Goal: Task Accomplishment & Management: Use online tool/utility

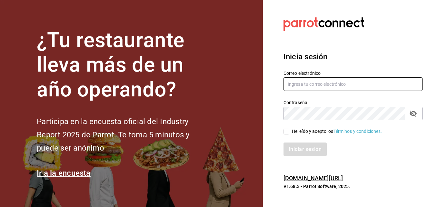
type input "jacobo.hernandez@costeno.com"
click at [288, 130] on input "He leído y acepto los Términos y condiciones." at bounding box center [287, 132] width 6 height 6
checkbox input "true"
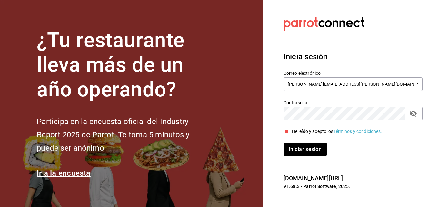
click at [284, 143] on button "Iniciar sesión" at bounding box center [305, 150] width 43 height 14
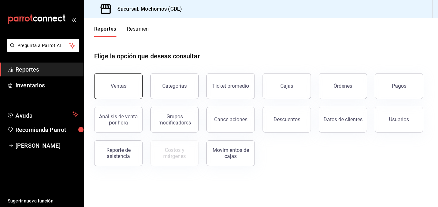
click at [98, 81] on button "Ventas" at bounding box center [118, 86] width 48 height 26
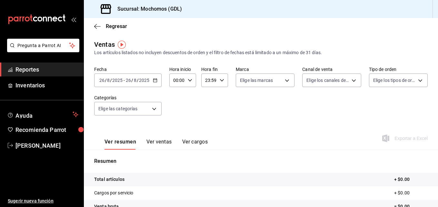
click at [154, 81] on icon "button" at bounding box center [155, 80] width 5 height 5
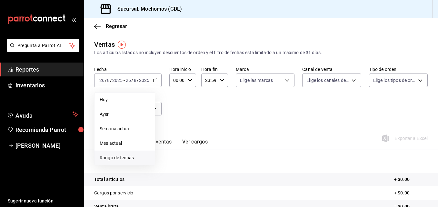
click at [133, 161] on span "Rango de fechas" at bounding box center [125, 158] width 50 height 7
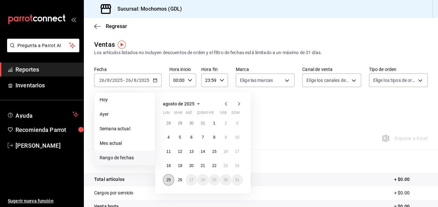
click at [169, 178] on abbr "25" at bounding box center [169, 180] width 4 height 5
click at [179, 180] on abbr "26" at bounding box center [180, 180] width 4 height 5
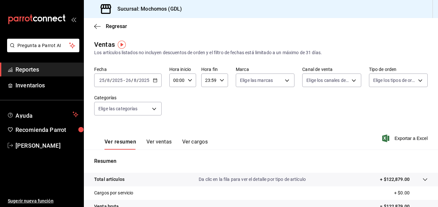
click at [191, 79] on \(Stroke\) "button" at bounding box center [190, 80] width 4 height 2
click at [177, 101] on span "05" at bounding box center [175, 99] width 3 height 5
type input "05:00"
click at [222, 81] on div at bounding box center [219, 103] width 438 height 207
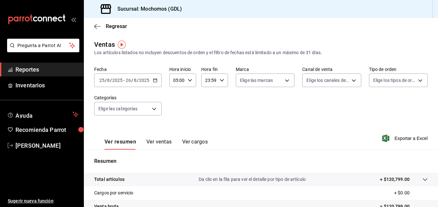
click at [222, 81] on icon "button" at bounding box center [222, 80] width 5 height 5
click at [206, 101] on span "04" at bounding box center [207, 99] width 3 height 5
type input "04:59"
click at [285, 77] on div at bounding box center [219, 103] width 438 height 207
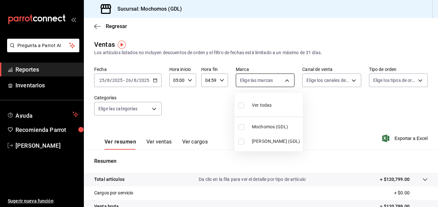
click at [285, 79] on body "Pregunta a Parrot AI Reportes Inventarios Ayuda Recomienda Parrot [PERSON_NAME]…" at bounding box center [219, 103] width 438 height 207
click at [244, 126] on label at bounding box center [242, 127] width 8 height 6
click at [244, 126] on input "checkbox" at bounding box center [241, 127] width 6 height 6
checkbox input "false"
click at [244, 124] on input "checkbox" at bounding box center [241, 127] width 6 height 6
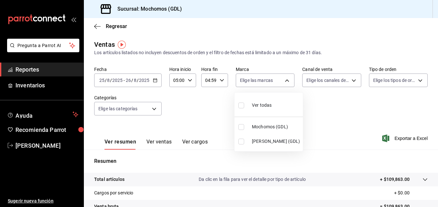
checkbox input "true"
type input "36c25d4a-7cb0-456c-a434-e981d54830bc"
click at [342, 103] on div at bounding box center [219, 103] width 438 height 207
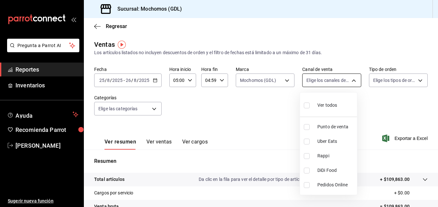
click at [352, 80] on body "Pregunta a Parrot AI Reportes Inventarios Ayuda Recomienda Parrot [PERSON_NAME]…" at bounding box center [219, 103] width 438 height 207
click at [306, 107] on input "checkbox" at bounding box center [307, 106] width 6 height 6
checkbox input "true"
type input "PARROT,UBER_EATS,RAPPI,DIDI_FOOD,ONLINE"
checkbox input "true"
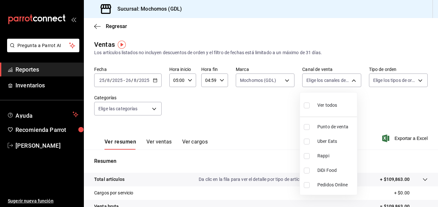
checkbox input "true"
click at [417, 81] on div at bounding box center [219, 103] width 438 height 207
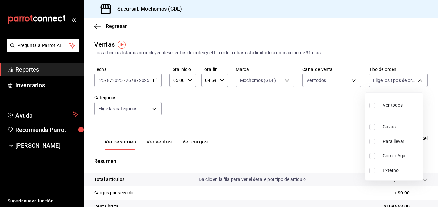
click at [417, 81] on body "Pregunta a Parrot AI Reportes Inventarios Ayuda Recomienda Parrot [PERSON_NAME]…" at bounding box center [219, 103] width 438 height 207
click at [370, 103] on input "checkbox" at bounding box center [373, 106] width 6 height 6
checkbox input "true"
type input "c3d0baef-30c0-4718-9d76-caab43e27316,13c4cc4a-99d2-42c0-ba96-c3de8c08c13d,7b791…"
checkbox input "true"
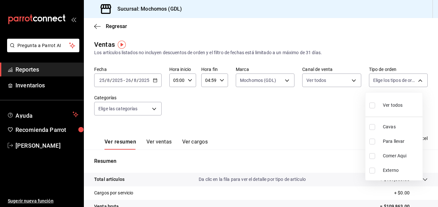
checkbox input "true"
click at [298, 106] on div at bounding box center [219, 103] width 438 height 207
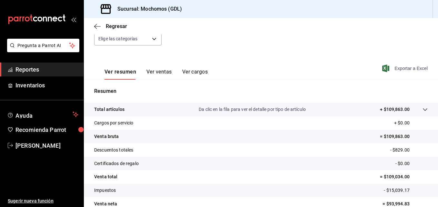
scroll to position [102, 0]
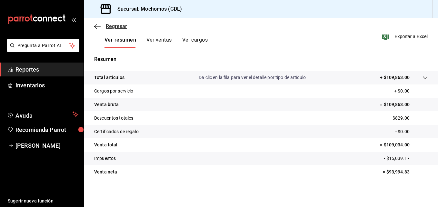
click at [114, 27] on span "Regresar" at bounding box center [116, 26] width 21 height 6
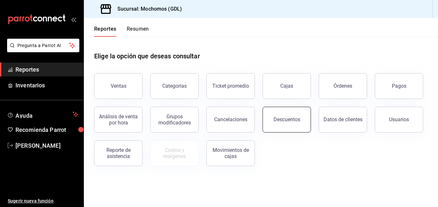
click at [271, 115] on button "Descuentos" at bounding box center [287, 120] width 48 height 26
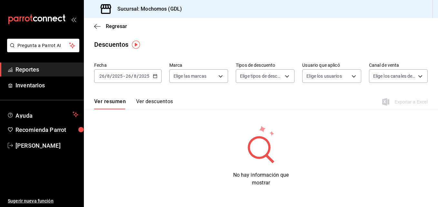
click at [153, 76] on icon "button" at bounding box center [155, 76] width 5 height 5
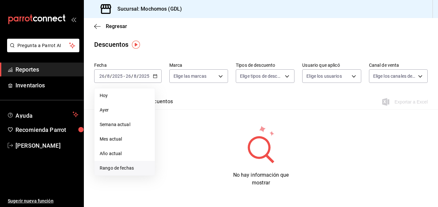
click at [122, 163] on li "Rango de fechas" at bounding box center [125, 168] width 60 height 15
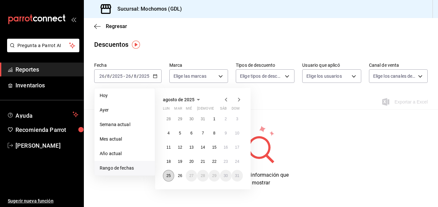
click at [165, 173] on button "25" at bounding box center [168, 176] width 11 height 12
click at [181, 176] on abbr "26" at bounding box center [180, 176] width 4 height 5
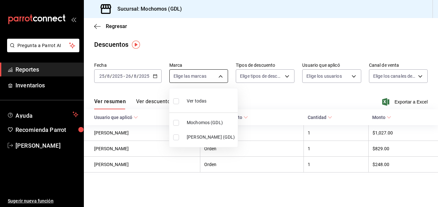
click at [219, 74] on body "Pregunta a Parrot AI Reportes Inventarios Ayuda Recomienda Parrot [PERSON_NAME]…" at bounding box center [219, 103] width 438 height 207
click at [174, 122] on input "checkbox" at bounding box center [176, 123] width 6 height 6
checkbox input "true"
type input "36c25d4a-7cb0-456c-a434-e981d54830bc"
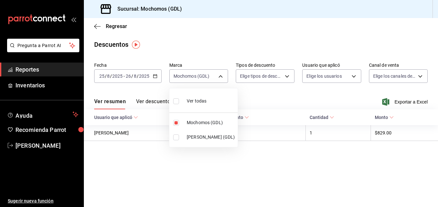
click at [285, 77] on div at bounding box center [219, 103] width 438 height 207
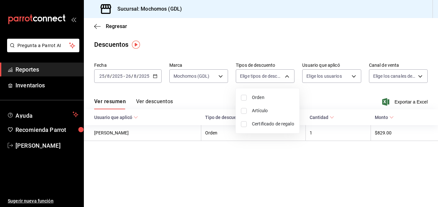
click at [285, 77] on body "Pregunta a Parrot AI Reportes Inventarios Ayuda Recomienda Parrot [PERSON_NAME]…" at bounding box center [219, 103] width 438 height 207
click at [243, 99] on input "checkbox" at bounding box center [244, 98] width 6 height 6
checkbox input "true"
type input "ORDER"
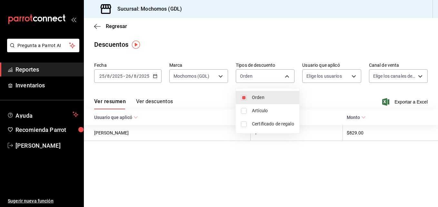
click at [245, 113] on input "checkbox" at bounding box center [244, 111] width 6 height 6
checkbox input "true"
type input "ORDER,ORDER_ITEM"
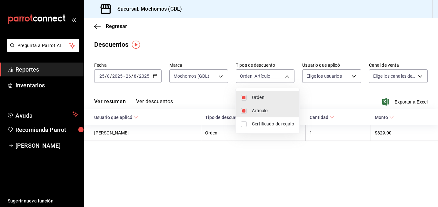
click at [245, 123] on input "checkbox" at bounding box center [244, 124] width 6 height 6
checkbox input "true"
type input "ORDER,ORDER_ITEM,CARD_REWARD"
click at [352, 77] on div at bounding box center [219, 103] width 438 height 207
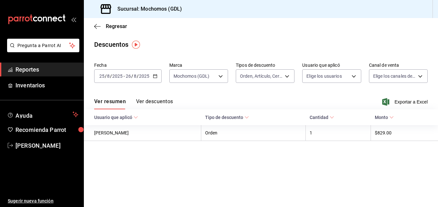
click at [352, 77] on body "Pregunta a Parrot AI Reportes Inventarios Ayuda Recomienda Parrot [PERSON_NAME]…" at bounding box center [219, 103] width 438 height 207
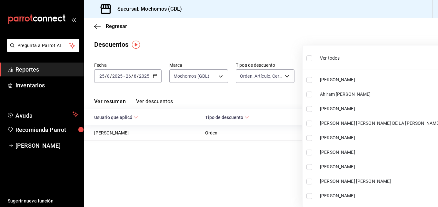
click at [352, 77] on ul "Ver todos [PERSON_NAME] Ahiram [PERSON_NAME] [PERSON_NAME] [PERSON_NAME] DE LA …" at bounding box center [383, 126] width 161 height 161
click at [269, 103] on div at bounding box center [219, 103] width 438 height 207
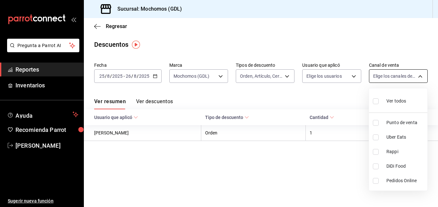
click at [418, 75] on body "Pregunta a Parrot AI Reportes Inventarios Ayuda Recomienda Parrot [PERSON_NAME]…" at bounding box center [219, 103] width 438 height 207
click at [376, 101] on input "checkbox" at bounding box center [376, 101] width 6 height 6
checkbox input "true"
type input "PARROT,UBER_EATS,RAPPI,DIDI_FOOD,ONLINE"
checkbox input "true"
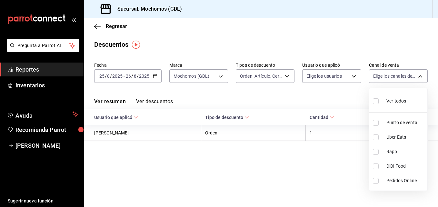
checkbox input "true"
click at [340, 91] on div at bounding box center [219, 103] width 438 height 207
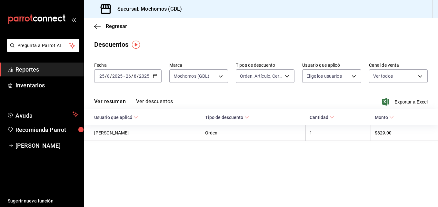
click at [142, 102] on button "Ver descuentos" at bounding box center [154, 103] width 37 height 11
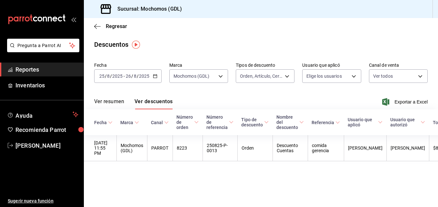
click at [113, 22] on div "Regresar" at bounding box center [261, 26] width 354 height 16
click at [112, 28] on span "Regresar" at bounding box center [116, 26] width 21 height 6
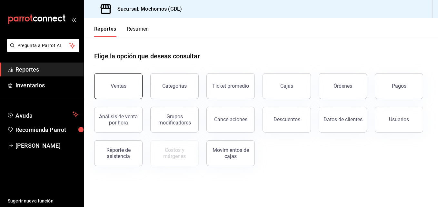
click at [123, 88] on div "Ventas" at bounding box center [119, 86] width 16 height 6
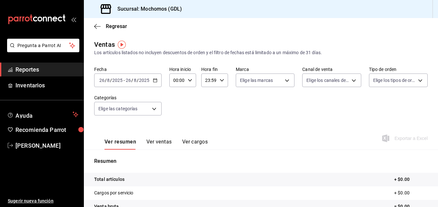
click at [156, 78] on div "[DATE] [DATE] - [DATE] [DATE]" at bounding box center [127, 81] width 67 height 14
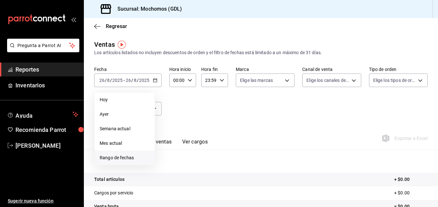
click at [138, 155] on span "Rango de fechas" at bounding box center [125, 158] width 50 height 7
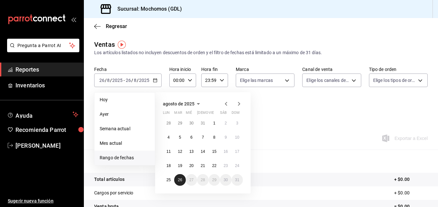
drag, startPoint x: 180, startPoint y: 182, endPoint x: 142, endPoint y: 185, distance: 38.2
click at [142, 185] on div "Ventas Los artículos listados no incluyen descuentos de orden y el filtro de fe…" at bounding box center [261, 169] width 354 height 259
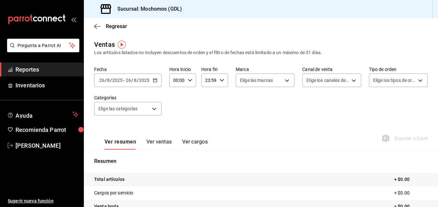
click at [142, 185] on tr "Total artículos + $0.00" at bounding box center [261, 180] width 354 height 14
click at [158, 79] on div "[DATE] [DATE] - [DATE] [DATE]" at bounding box center [127, 81] width 67 height 14
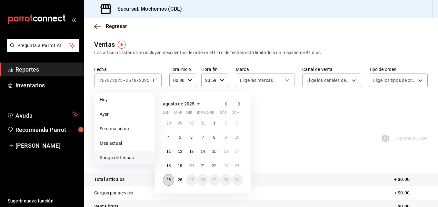
click at [170, 178] on abbr "25" at bounding box center [169, 180] width 4 height 5
click at [178, 180] on abbr "26" at bounding box center [180, 180] width 4 height 5
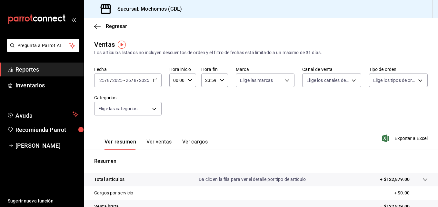
click at [190, 80] on icon "button" at bounding box center [190, 80] width 5 height 5
click at [176, 98] on button "05" at bounding box center [175, 101] width 11 height 13
type input "05:00"
click at [223, 80] on div at bounding box center [219, 103] width 438 height 207
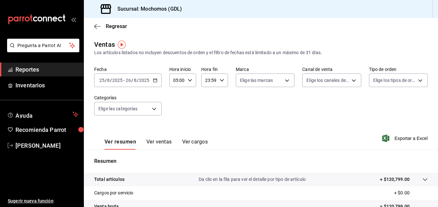
click at [223, 80] on div "00 01 02 03 04 05 06 07 08 09 10 11 12 13 14 15 16 17 18 19 20 21 22 23 00 01 0…" at bounding box center [219, 104] width 438 height 205
click at [223, 80] on icon "button" at bounding box center [222, 80] width 5 height 5
click at [207, 99] on span "04" at bounding box center [207, 98] width 3 height 5
type input "04:59"
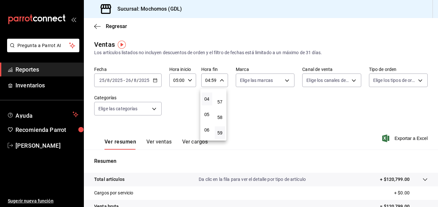
click at [285, 81] on div at bounding box center [219, 103] width 438 height 207
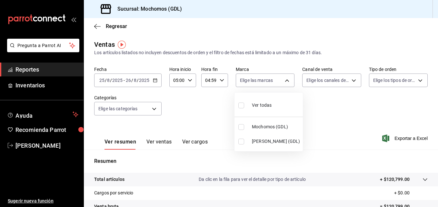
click at [285, 81] on body "Pregunta a Parrot AI Reportes Inventarios Ayuda Recomienda Parrot [PERSON_NAME]…" at bounding box center [219, 103] width 438 height 207
click at [240, 127] on input "checkbox" at bounding box center [241, 127] width 6 height 6
checkbox input "true"
type input "36c25d4a-7cb0-456c-a434-e981d54830bc"
click at [324, 96] on div at bounding box center [219, 103] width 438 height 207
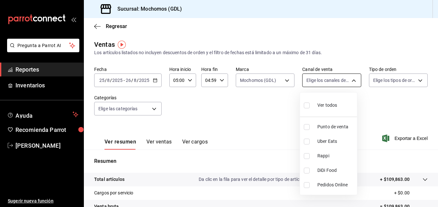
click at [351, 81] on body "Pregunta a Parrot AI Reportes Inventarios Ayuda Recomienda Parrot [PERSON_NAME]…" at bounding box center [219, 103] width 438 height 207
click at [305, 107] on input "checkbox" at bounding box center [307, 106] width 6 height 6
checkbox input "true"
type input "PARROT,UBER_EATS,RAPPI,DIDI_FOOD,ONLINE"
checkbox input "true"
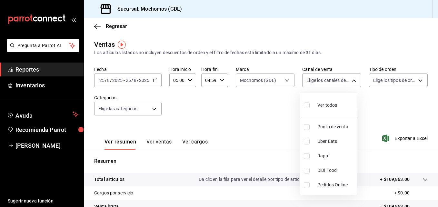
checkbox input "true"
click at [417, 78] on div at bounding box center [219, 103] width 438 height 207
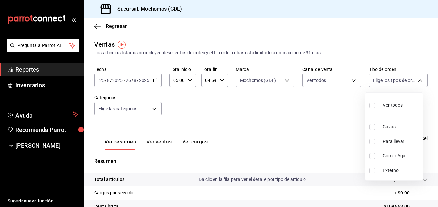
click at [417, 78] on body "Pregunta a Parrot AI Reportes Inventarios Ayuda Recomienda Parrot [PERSON_NAME]…" at bounding box center [219, 103] width 438 height 207
click at [370, 106] on input "checkbox" at bounding box center [373, 106] width 6 height 6
checkbox input "true"
type input "c3d0baef-30c0-4718-9d76-caab43e27316,13c4cc4a-99d2-42c0-ba96-c3de8c08c13d,7b791…"
checkbox input "true"
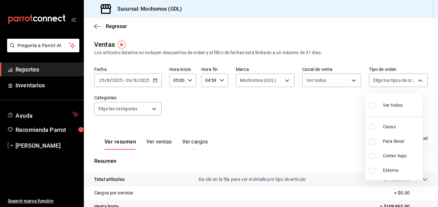
checkbox input "true"
click at [344, 108] on div at bounding box center [219, 103] width 438 height 207
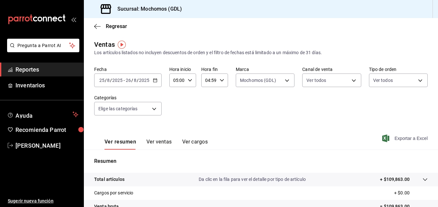
click at [397, 139] on span "Exportar a Excel" at bounding box center [406, 139] width 44 height 8
click at [108, 26] on span "Regresar" at bounding box center [116, 26] width 21 height 6
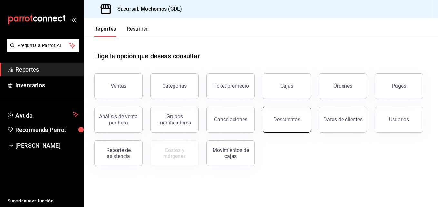
click at [267, 119] on button "Descuentos" at bounding box center [287, 120] width 48 height 26
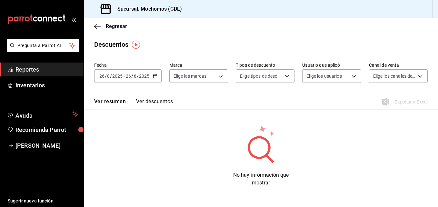
click at [155, 75] on icon "button" at bounding box center [155, 76] width 5 height 5
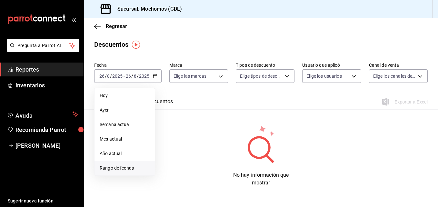
click at [118, 169] on span "Rango de fechas" at bounding box center [125, 168] width 50 height 7
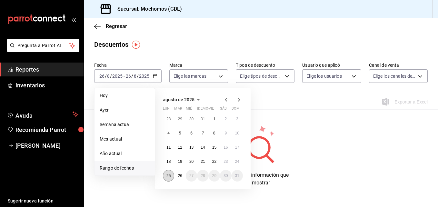
click at [167, 177] on abbr "25" at bounding box center [169, 176] width 4 height 5
click at [181, 175] on abbr "26" at bounding box center [180, 176] width 4 height 5
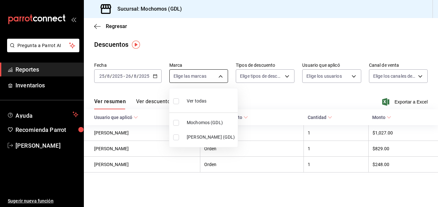
click at [221, 75] on body "Pregunta a Parrot AI Reportes Inventarios Ayuda Recomienda Parrot [PERSON_NAME]…" at bounding box center [219, 103] width 438 height 207
click at [177, 121] on input "checkbox" at bounding box center [176, 123] width 6 height 6
checkbox input "true"
type input "36c25d4a-7cb0-456c-a434-e981d54830bc"
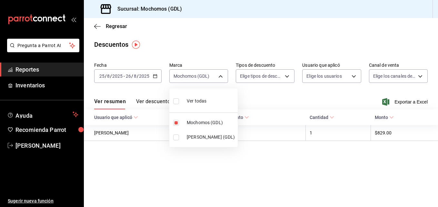
click at [285, 77] on div at bounding box center [219, 103] width 438 height 207
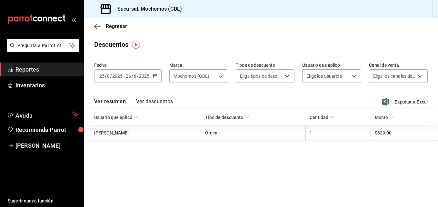
click at [285, 77] on body "Pregunta a Parrot AI Reportes Inventarios Ayuda Recomienda Parrot [PERSON_NAME]…" at bounding box center [219, 103] width 438 height 207
click at [285, 77] on div at bounding box center [219, 103] width 438 height 207
click at [285, 77] on body "Pregunta a Parrot AI Reportes Inventarios Ayuda Recomienda Parrot [PERSON_NAME]…" at bounding box center [219, 103] width 438 height 207
click at [241, 98] on li "Orden" at bounding box center [268, 97] width 64 height 13
type input "ORDER"
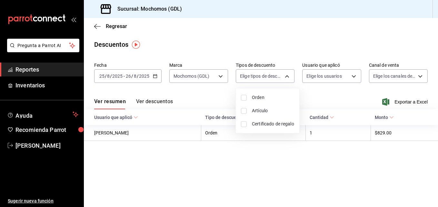
checkbox input "true"
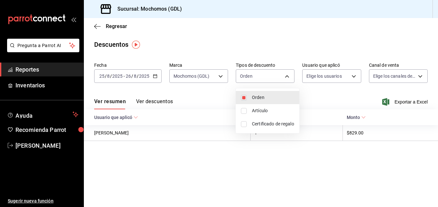
click at [243, 108] on input "checkbox" at bounding box center [244, 111] width 6 height 6
checkbox input "true"
type input "ORDER,ORDER_ITEM"
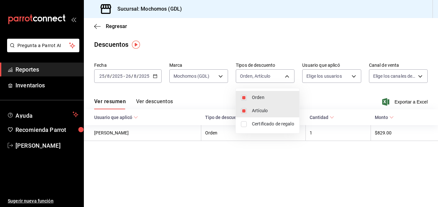
click at [244, 124] on input "checkbox" at bounding box center [244, 124] width 6 height 6
checkbox input "true"
type input "ORDER,ORDER_ITEM,CARD_REWARD"
click at [352, 78] on div at bounding box center [219, 103] width 438 height 207
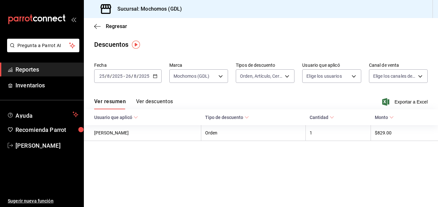
click at [352, 78] on body "Pregunta a Parrot AI Reportes Inventarios Ayuda Recomienda Parrot [PERSON_NAME]…" at bounding box center [219, 103] width 438 height 207
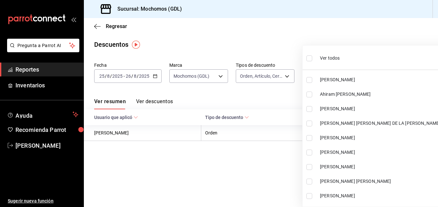
click at [285, 108] on div at bounding box center [219, 103] width 438 height 207
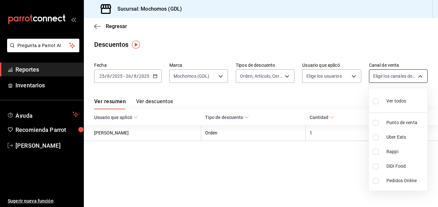
click at [418, 79] on body "Pregunta a Parrot AI Reportes Inventarios Ayuda Recomienda Parrot [PERSON_NAME]…" at bounding box center [219, 103] width 438 height 207
click at [376, 102] on input "checkbox" at bounding box center [376, 101] width 6 height 6
checkbox input "true"
type input "PARROT,UBER_EATS,RAPPI,DIDI_FOOD,ONLINE"
checkbox input "true"
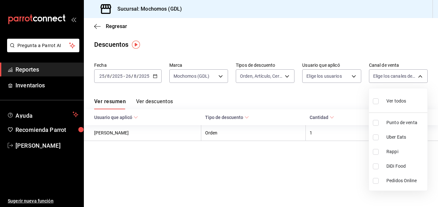
checkbox input "true"
click at [160, 99] on div at bounding box center [219, 103] width 438 height 207
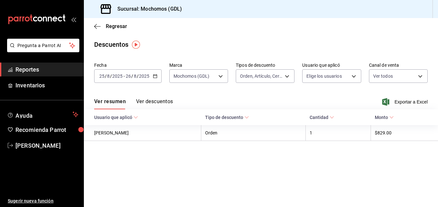
click at [160, 99] on button "Ver descuentos" at bounding box center [154, 103] width 37 height 11
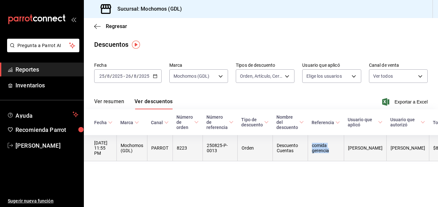
drag, startPoint x: 316, startPoint y: 142, endPoint x: 335, endPoint y: 149, distance: 20.9
click at [335, 149] on th "comida gerencia" at bounding box center [326, 148] width 36 height 26
copy th "comida gerencia"
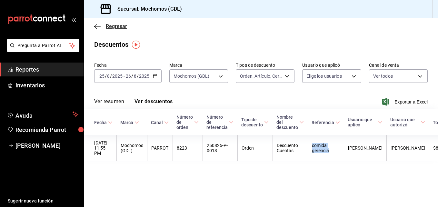
click at [109, 25] on span "Regresar" at bounding box center [116, 26] width 21 height 6
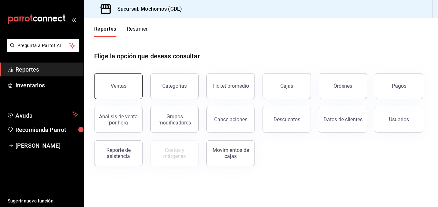
click at [117, 82] on button "Ventas" at bounding box center [118, 86] width 48 height 26
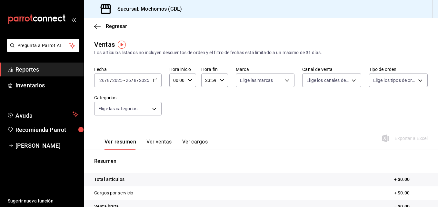
click at [154, 79] on \(Stroke\) "button" at bounding box center [155, 81] width 4 height 4
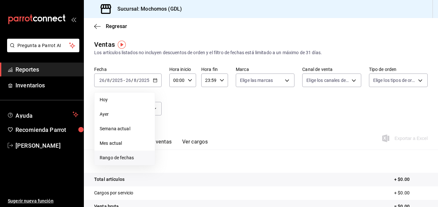
click at [117, 158] on span "Rango de fechas" at bounding box center [125, 158] width 50 height 7
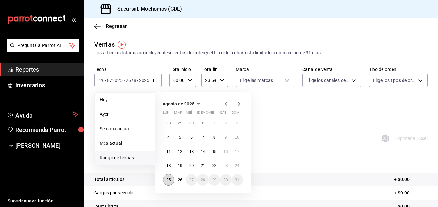
click at [170, 177] on button "25" at bounding box center [168, 180] width 11 height 12
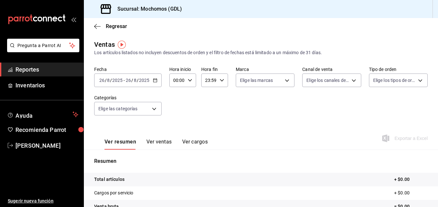
click at [142, 177] on tr "Total artículos + $0.00" at bounding box center [261, 180] width 354 height 14
click at [154, 78] on \(Stroke\) "button" at bounding box center [154, 78] width 0 height 0
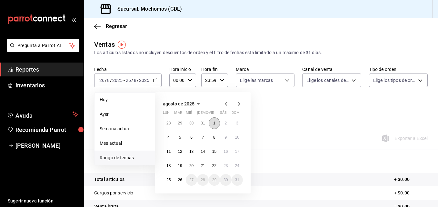
click at [215, 118] on button "1" at bounding box center [214, 123] width 11 height 12
click at [180, 183] on button "26" at bounding box center [179, 180] width 11 height 12
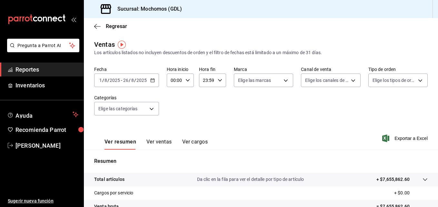
click at [187, 79] on icon "button" at bounding box center [188, 80] width 5 height 5
click at [172, 107] on span "05" at bounding box center [173, 105] width 3 height 5
type input "05:00"
click at [219, 82] on div at bounding box center [219, 103] width 438 height 207
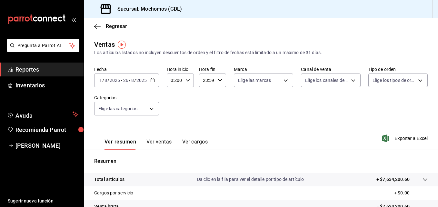
click at [219, 82] on icon "button" at bounding box center [220, 80] width 5 height 5
click at [203, 106] on span "04" at bounding box center [204, 106] width 3 height 5
type input "04:59"
click at [284, 81] on div at bounding box center [219, 103] width 438 height 207
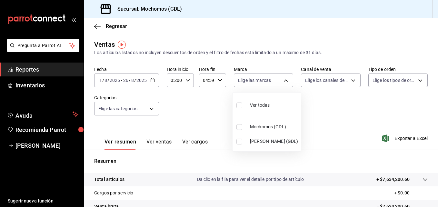
click at [284, 81] on body "Pregunta a Parrot AI Reportes Inventarios Ayuda Recomienda Parrot [PERSON_NAME]…" at bounding box center [219, 103] width 438 height 207
click at [241, 127] on input "checkbox" at bounding box center [240, 127] width 6 height 6
checkbox input "true"
type input "36c25d4a-7cb0-456c-a434-e981d54830bc"
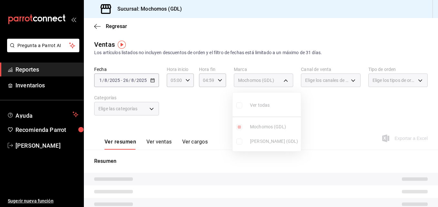
click at [349, 82] on div at bounding box center [219, 103] width 438 height 207
click at [349, 82] on div "Elige los canales de venta" at bounding box center [330, 81] width 59 height 14
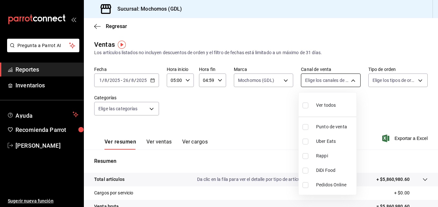
click at [349, 80] on body "Pregunta a Parrot AI Reportes Inventarios Ayuda Recomienda Parrot [PERSON_NAME]…" at bounding box center [219, 103] width 438 height 207
click at [305, 106] on input "checkbox" at bounding box center [306, 106] width 6 height 6
checkbox input "true"
type input "PARROT,UBER_EATS,RAPPI,DIDI_FOOD,ONLINE"
checkbox input "true"
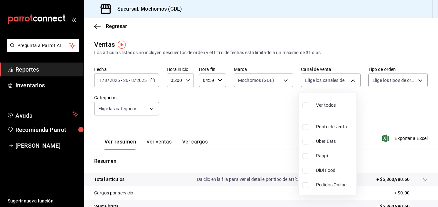
checkbox input "true"
click at [416, 78] on div at bounding box center [219, 103] width 438 height 207
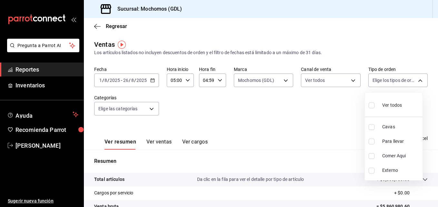
click at [416, 78] on body "Pregunta a Parrot AI Reportes Inventarios Ayuda Recomienda Parrot [PERSON_NAME]…" at bounding box center [219, 103] width 438 height 207
click at [372, 104] on input "checkbox" at bounding box center [372, 106] width 6 height 6
checkbox input "true"
type input "c3d0baef-30c0-4718-9d76-caab43e27316,13c4cc4a-99d2-42c0-ba96-c3de8c08c13d,7b791…"
checkbox input "true"
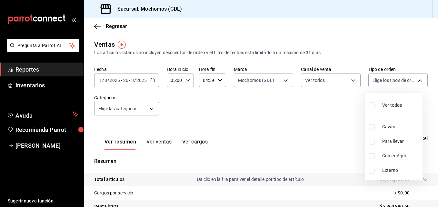
checkbox input "true"
click at [279, 113] on div at bounding box center [219, 103] width 438 height 207
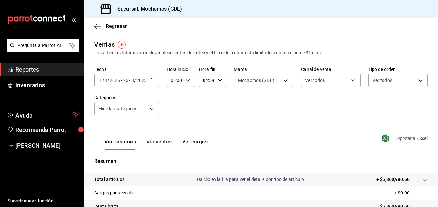
click at [394, 140] on span "Exportar a Excel" at bounding box center [406, 139] width 44 height 8
